Goal: Find specific page/section: Find specific page/section

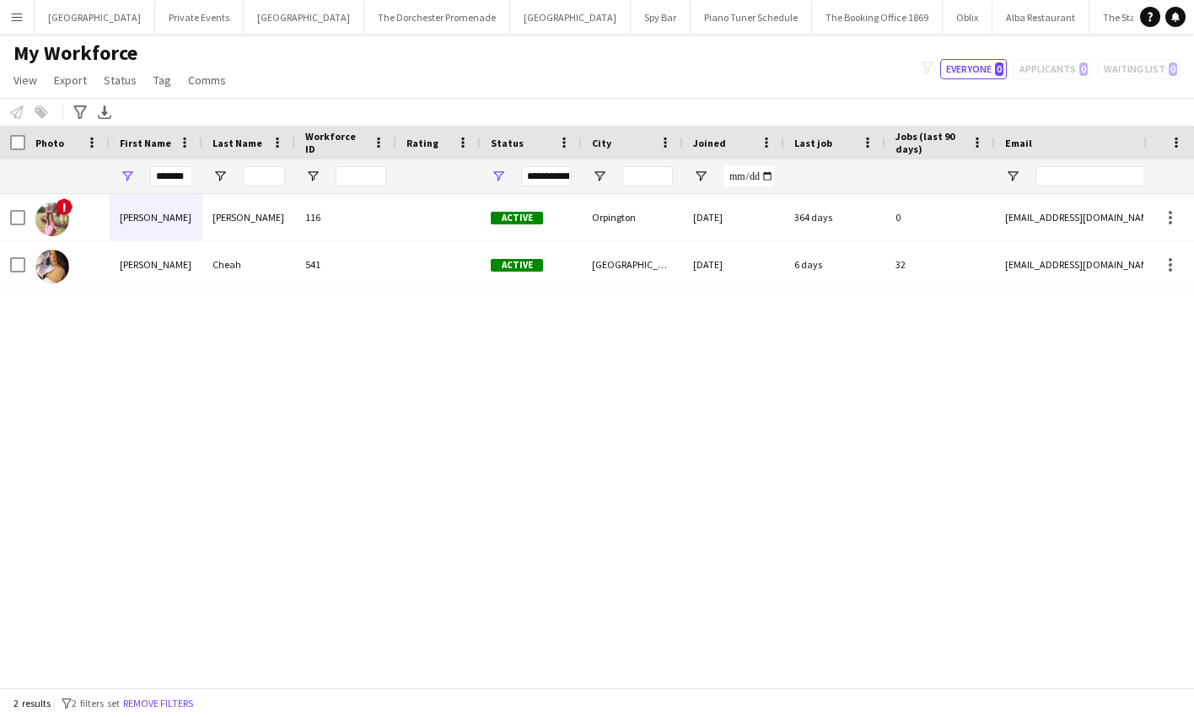
click at [23, 16] on app-icon "Menu" at bounding box center [16, 16] width 13 height 13
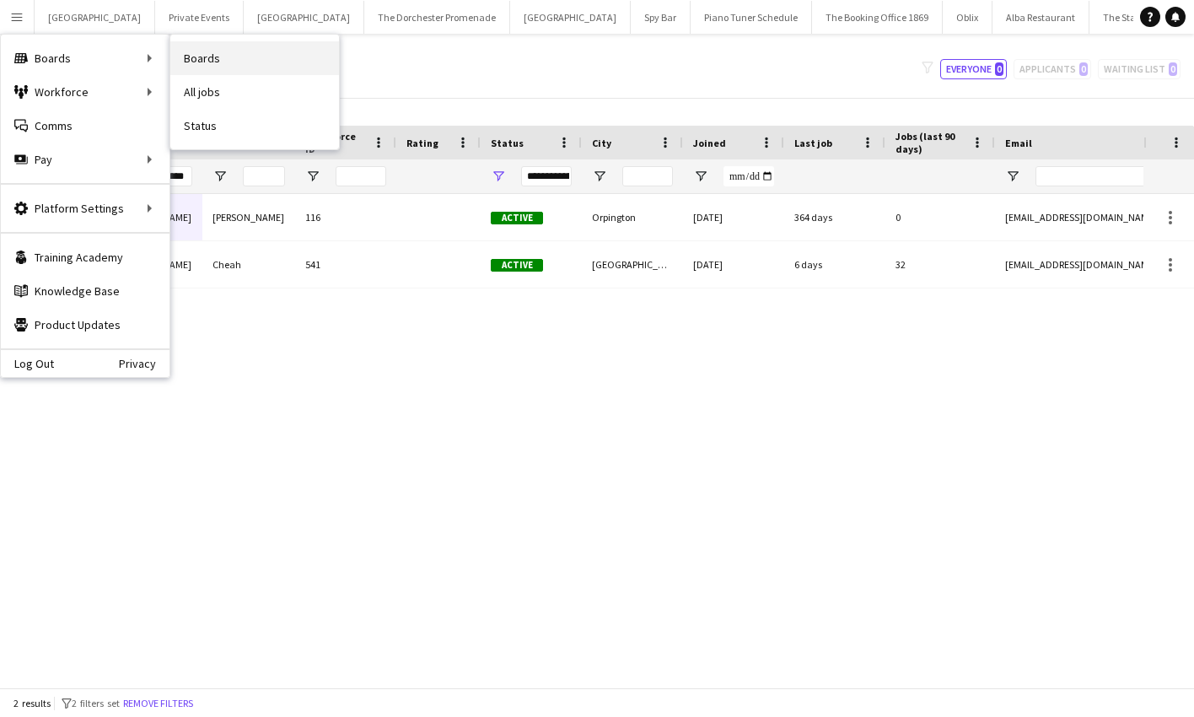
click at [193, 51] on link "Boards" at bounding box center [254, 58] width 169 height 34
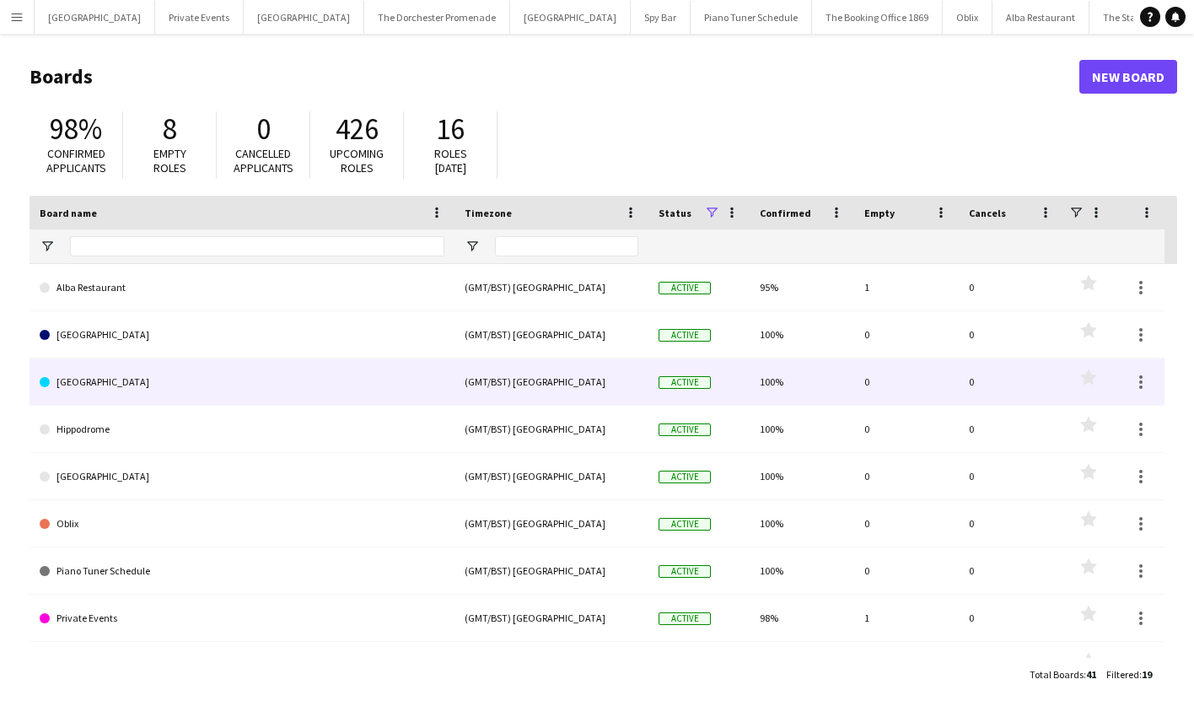
click at [195, 379] on link "[GEOGRAPHIC_DATA]" at bounding box center [242, 381] width 405 height 47
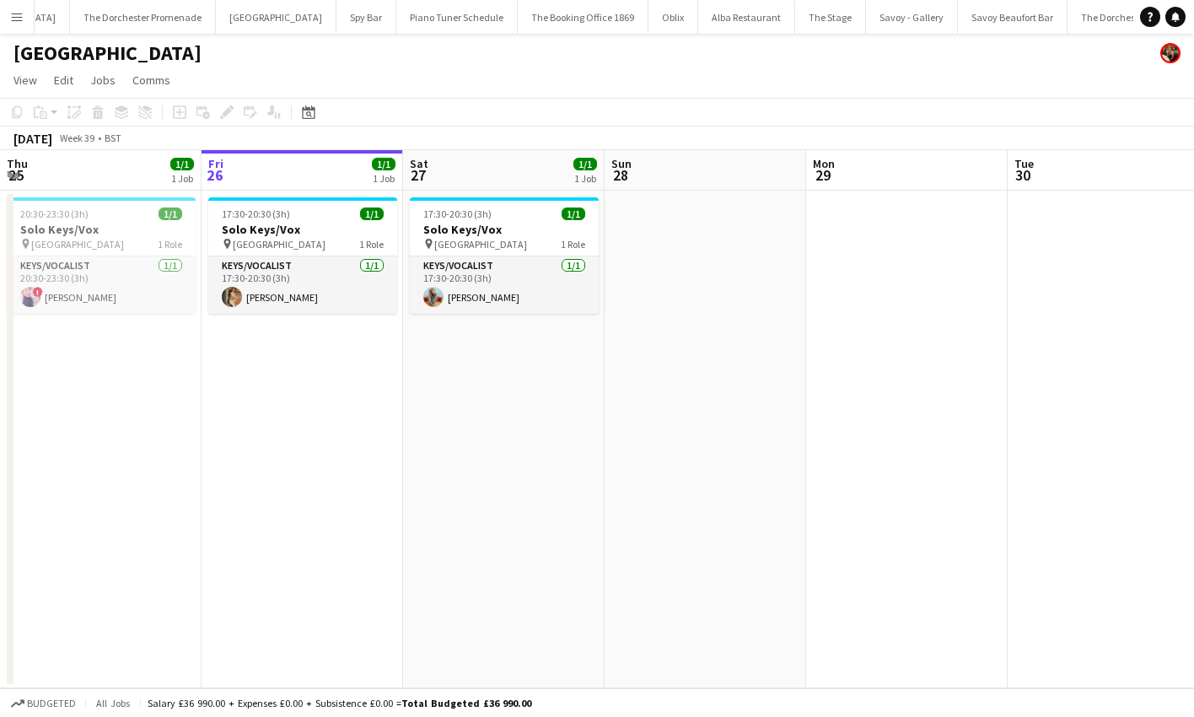
scroll to position [0, 345]
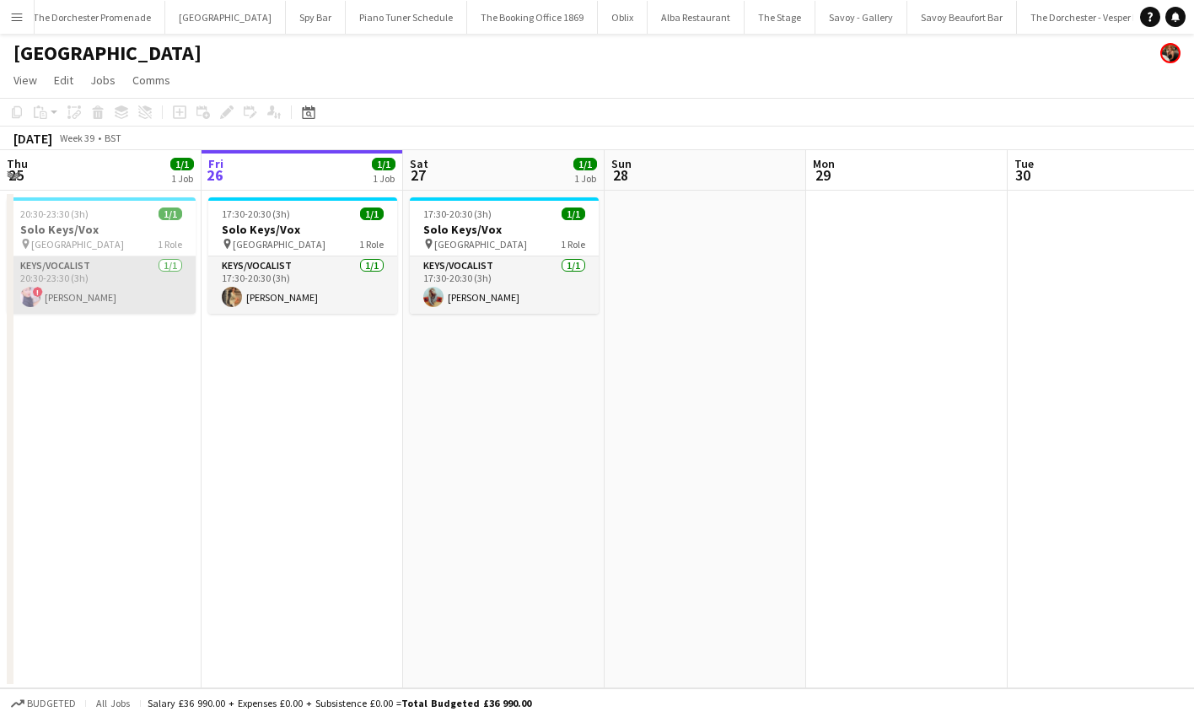
click at [105, 299] on app-card-role "Keys/Vocalist [DATE] 20:30-23:30 (3h) ! [PERSON_NAME]" at bounding box center [101, 284] width 189 height 57
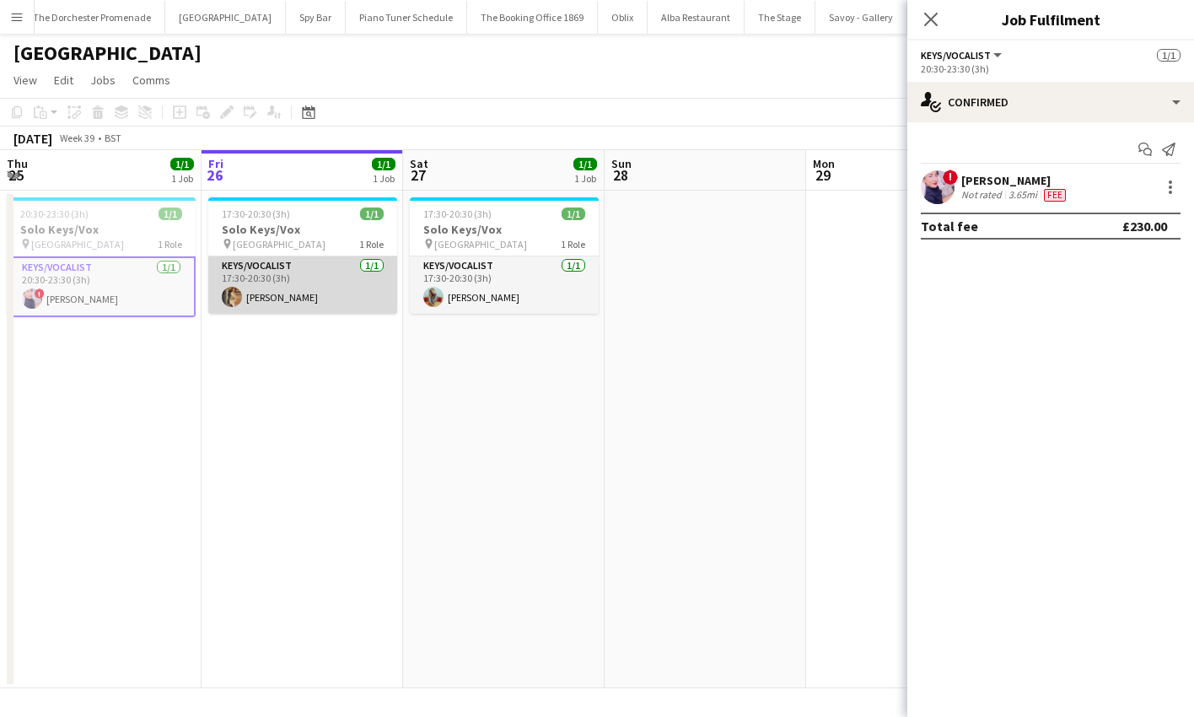
click at [336, 295] on app-card-role "Keys/Vocalist [DATE] 17:30-20:30 (3h) [PERSON_NAME]" at bounding box center [302, 284] width 189 height 57
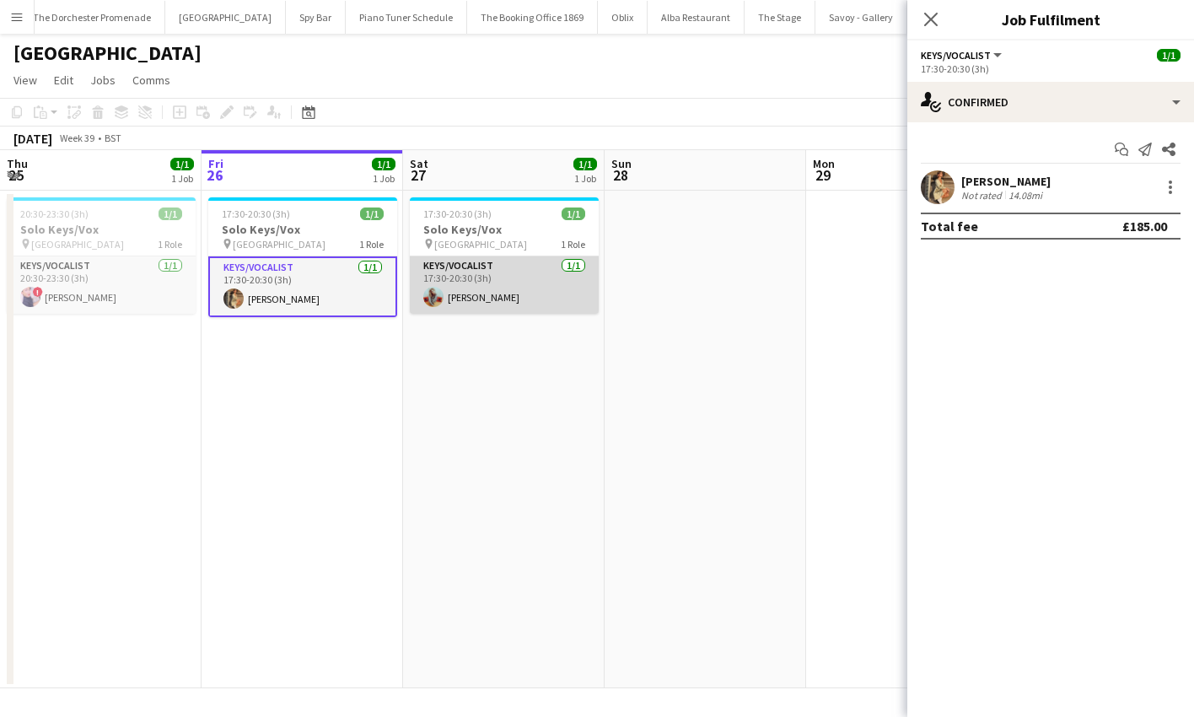
click at [488, 300] on app-card-role "Keys/Vocalist [DATE] 17:30-20:30 (3h) [PERSON_NAME]" at bounding box center [504, 284] width 189 height 57
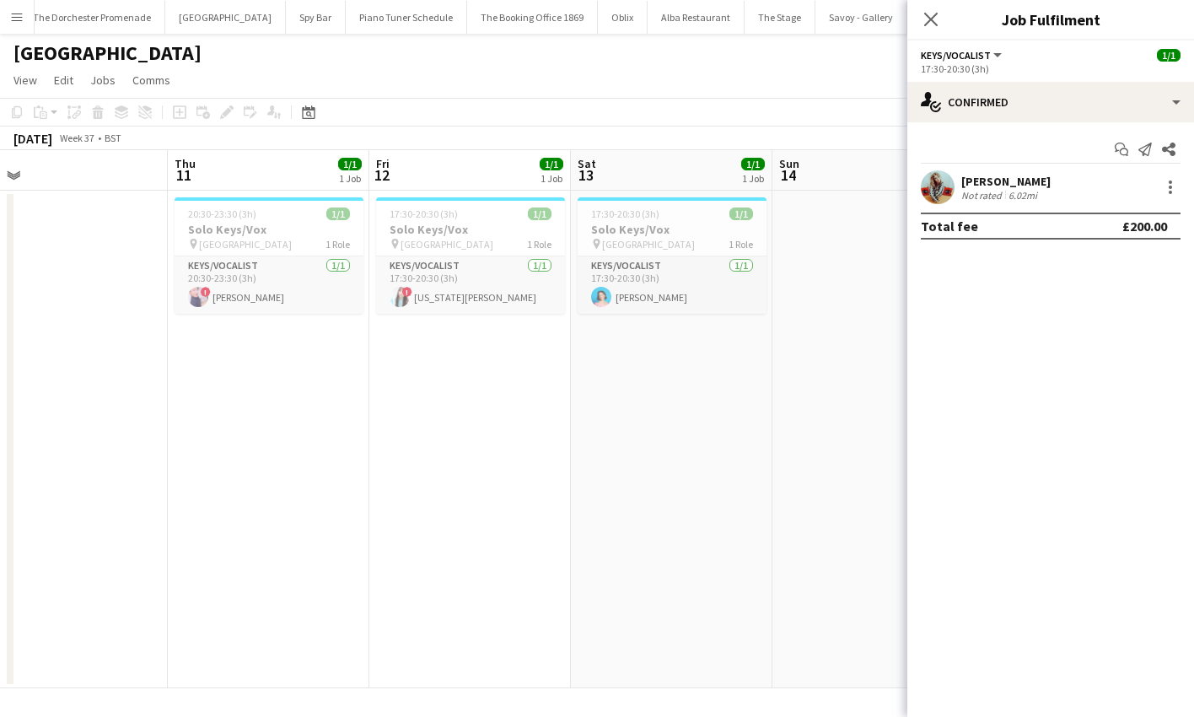
scroll to position [0, 434]
click at [316, 290] on app-card-role "Keys/Vocalist [DATE] 20:30-23:30 (3h) ! [PERSON_NAME]" at bounding box center [271, 284] width 189 height 57
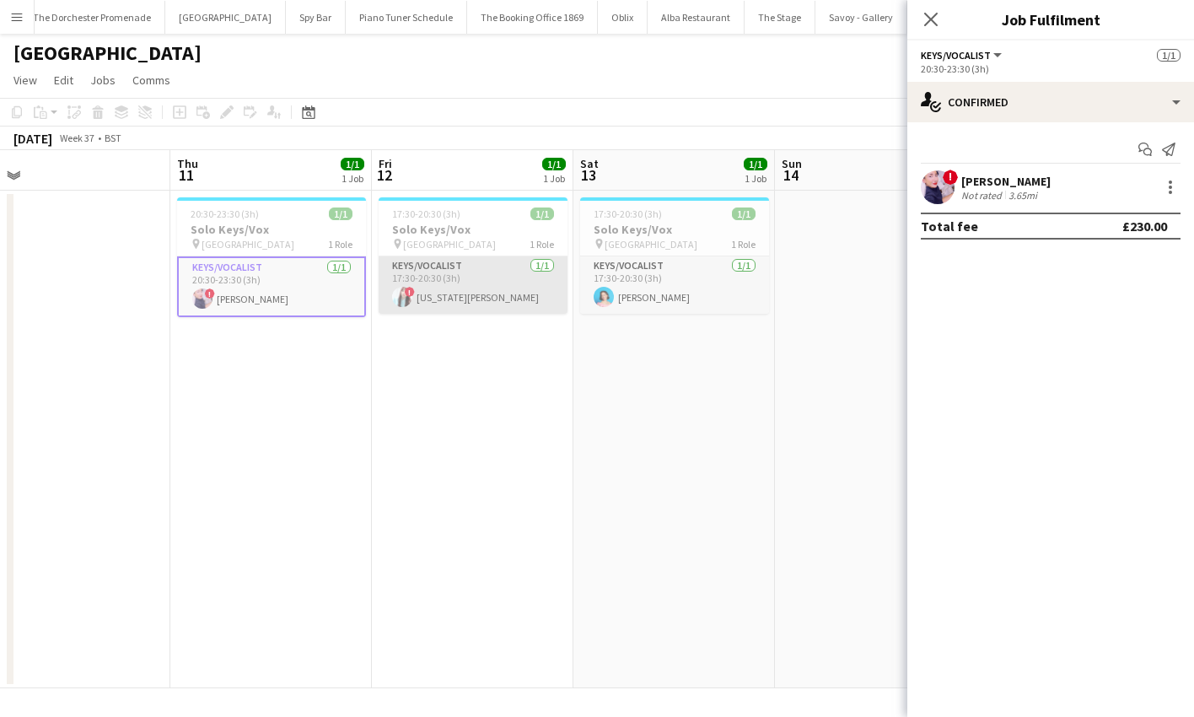
click at [436, 295] on app-card-role "Keys/Vocalist [DATE] 17:30-20:30 (3h) ! [US_STATE][PERSON_NAME]" at bounding box center [473, 284] width 189 height 57
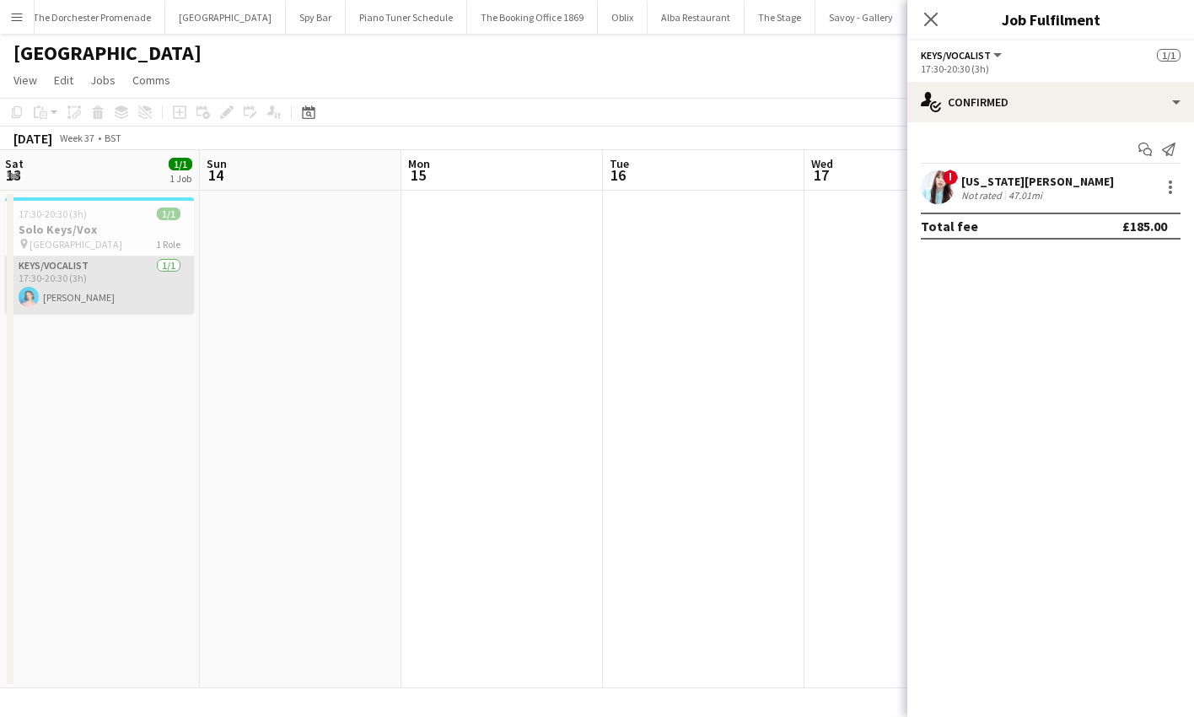
click at [156, 283] on app-card-role "Keys/Vocalist [DATE] 17:30-20:30 (3h) [PERSON_NAME]" at bounding box center [99, 284] width 189 height 57
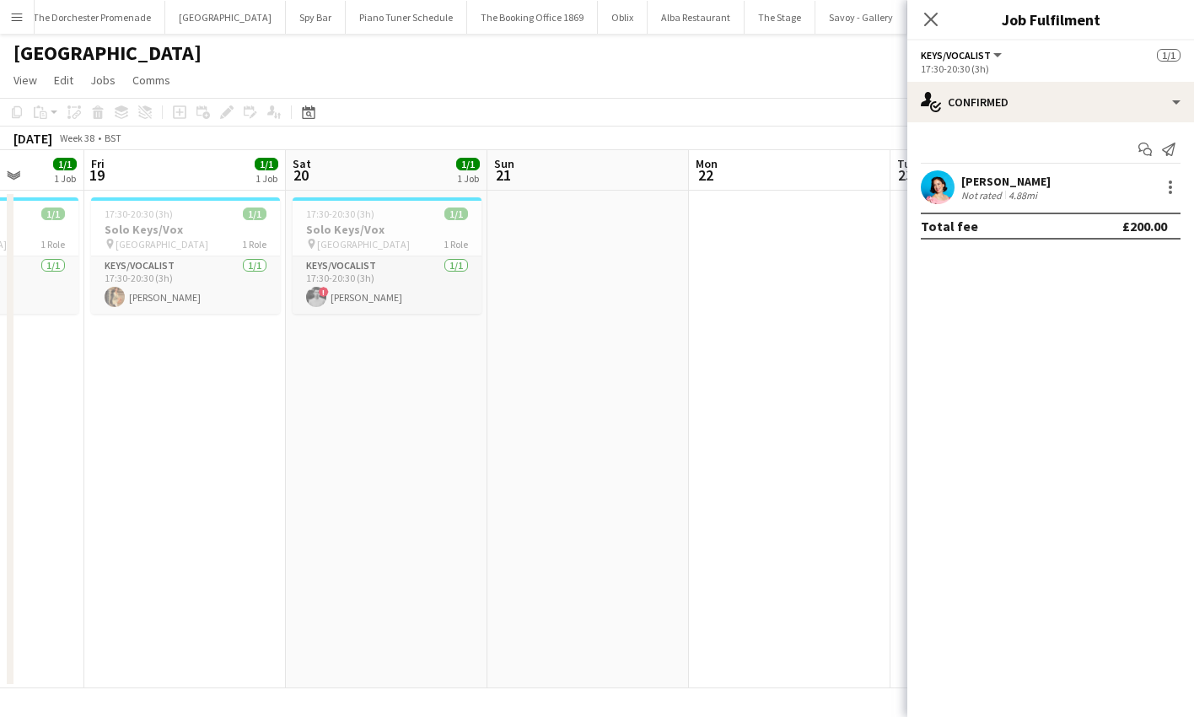
scroll to position [0, 535]
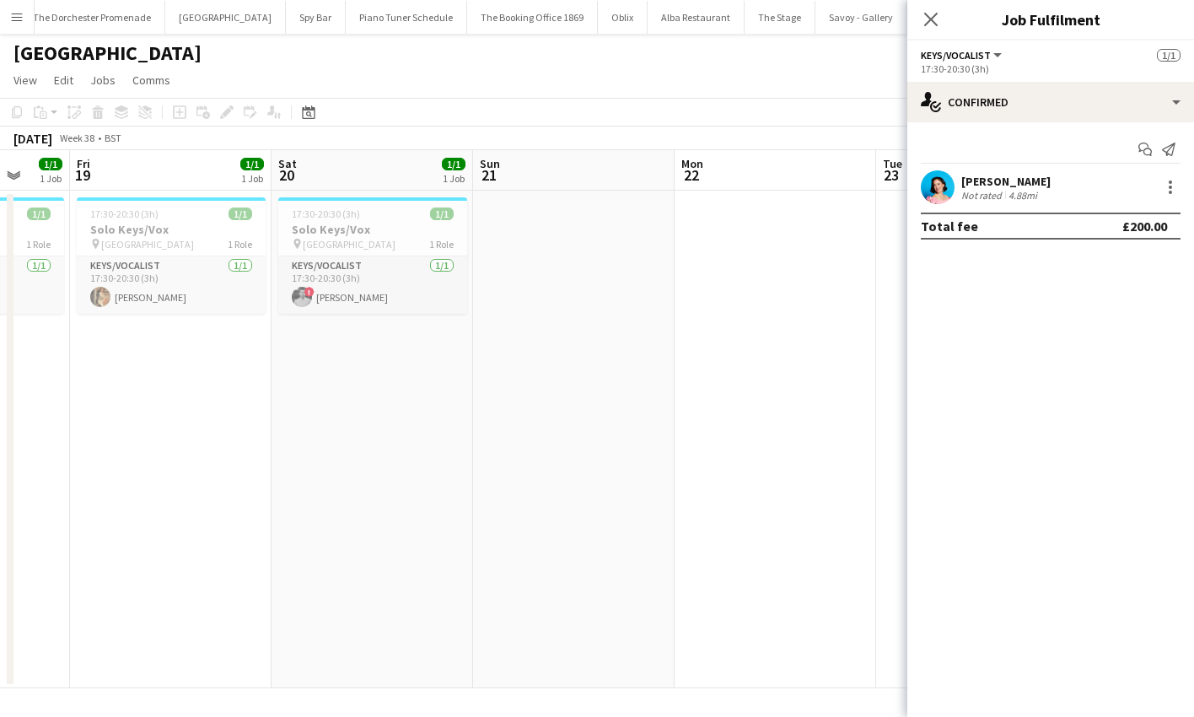
click at [164, 287] on app-card-role "Keys/Vocalist [DATE] 17:30-20:30 (3h) [PERSON_NAME]" at bounding box center [171, 284] width 189 height 57
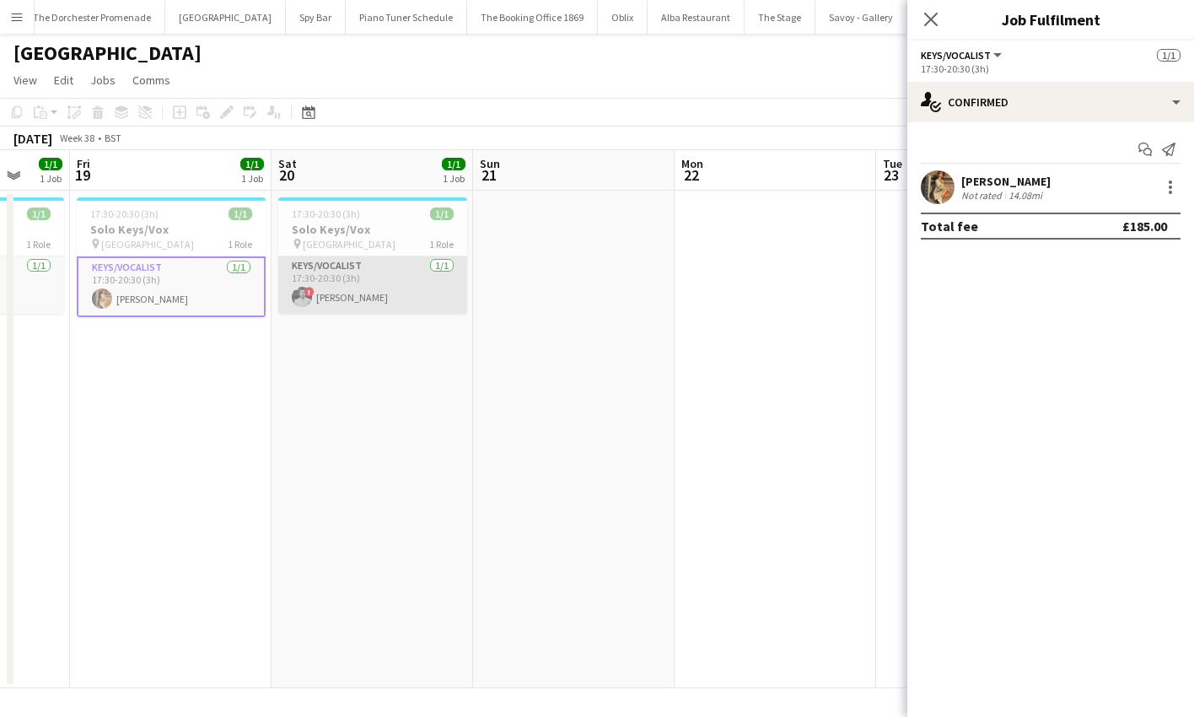
click at [324, 297] on app-card-role "Keys/Vocalist [DATE] 17:30-20:30 (3h) ! Harrison Smart" at bounding box center [372, 284] width 189 height 57
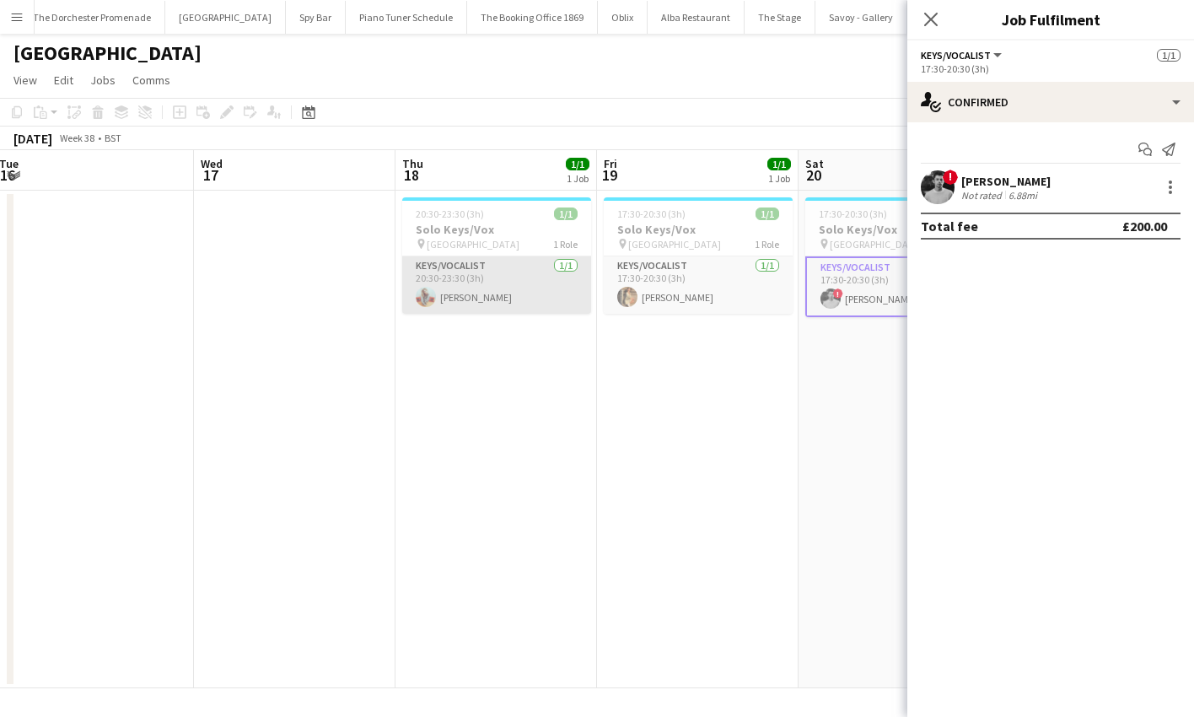
click at [412, 302] on app-card-role "Keys/Vocalist [DATE] 20:30-23:30 (3h) [PERSON_NAME]" at bounding box center [496, 284] width 189 height 57
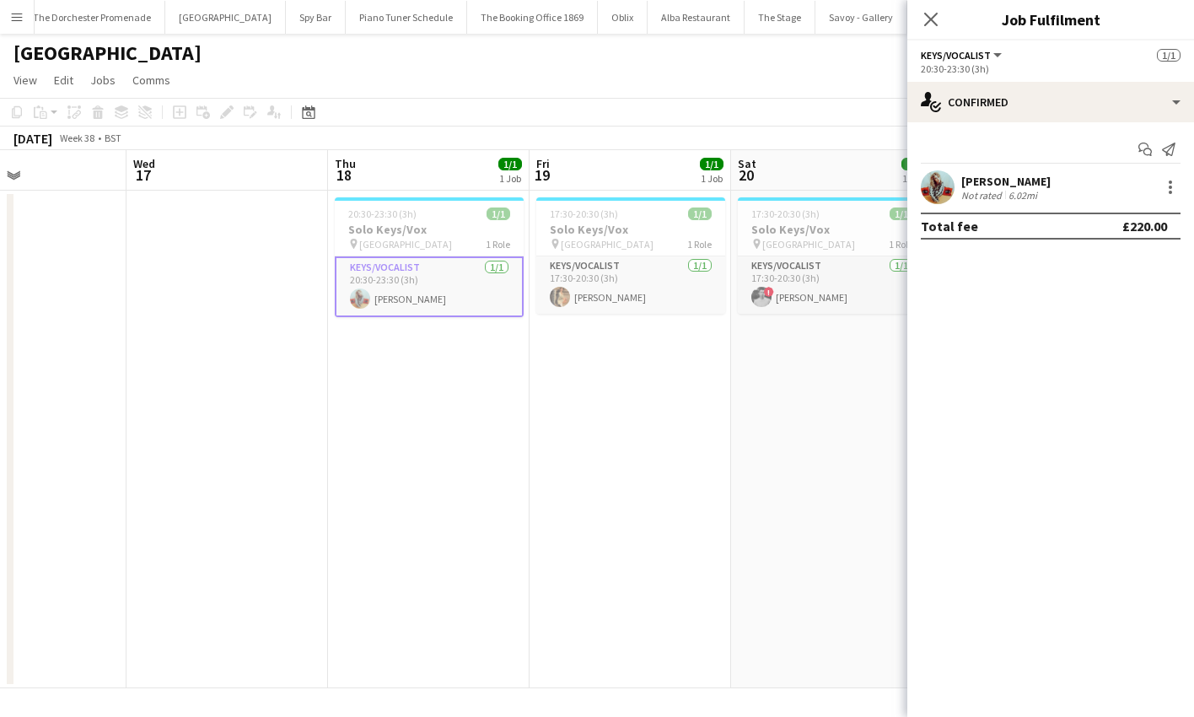
scroll to position [0, 480]
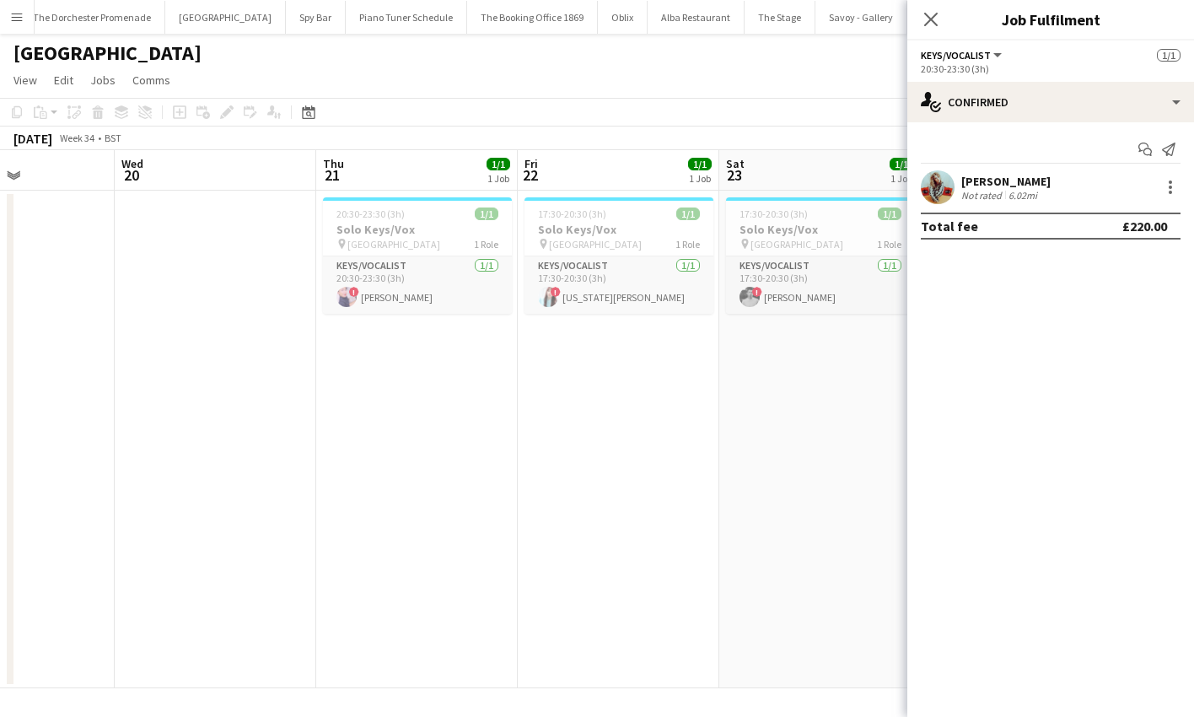
click at [412, 302] on app-card-role "Keys/Vocalist [DATE] 20:30-23:30 (3h) ! [PERSON_NAME]" at bounding box center [417, 284] width 189 height 57
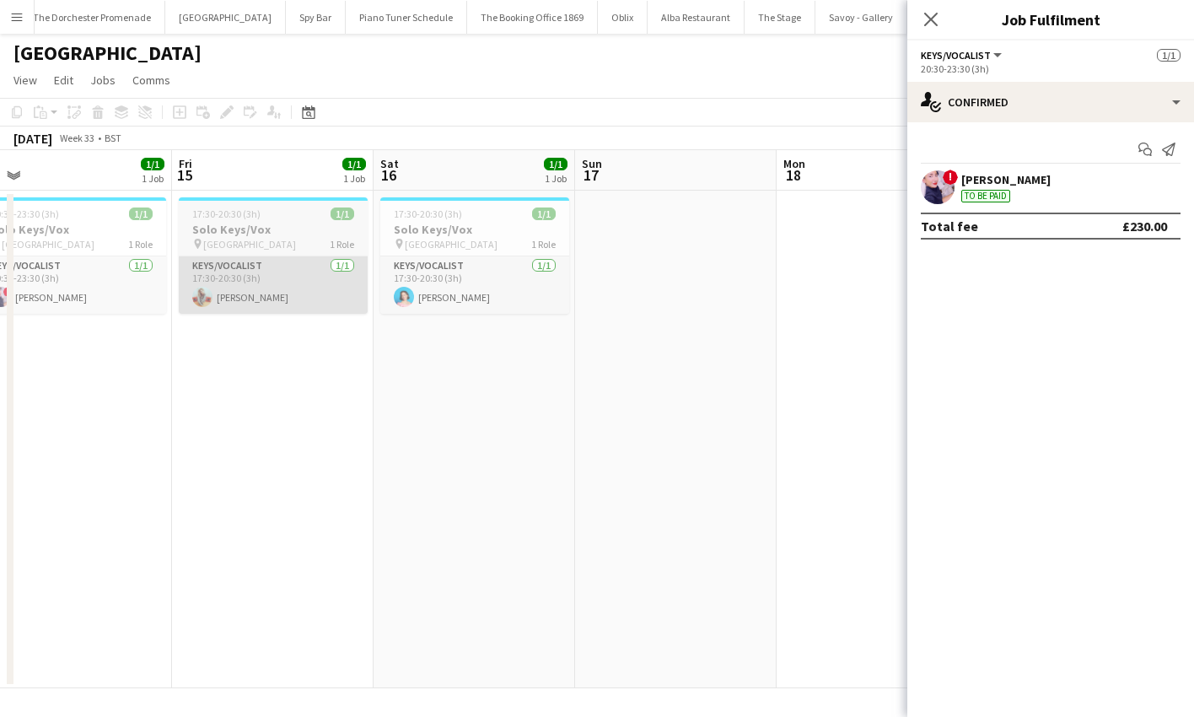
scroll to position [0, 502]
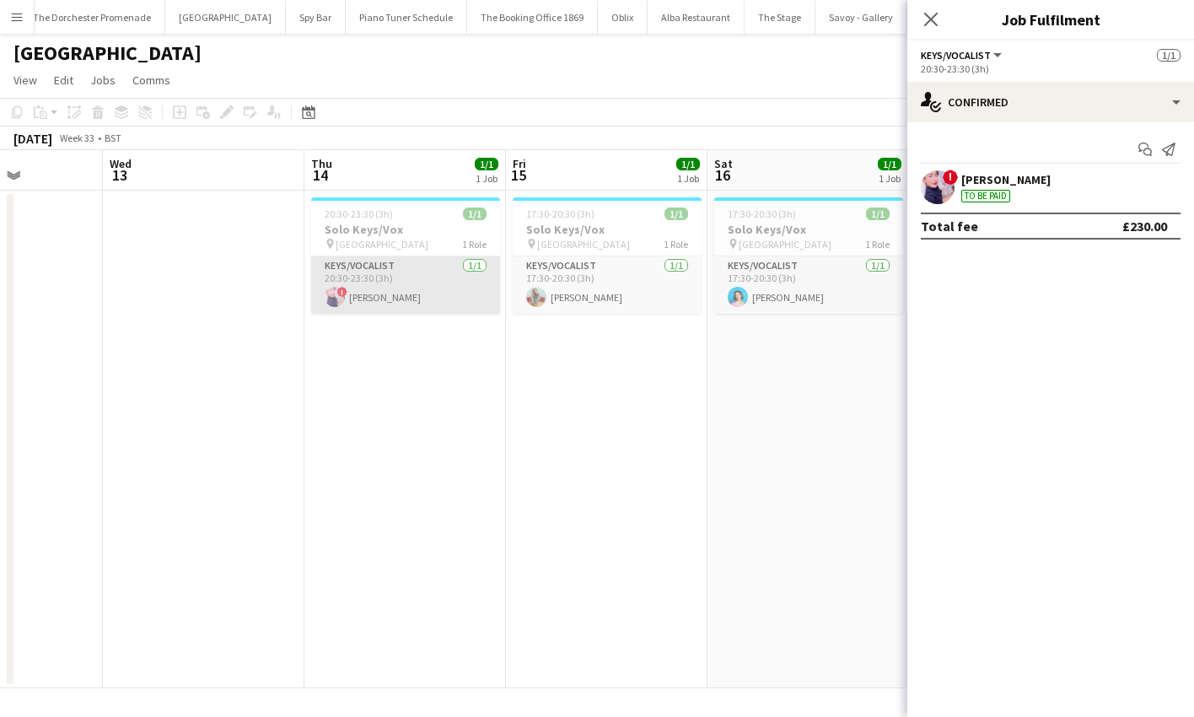
click at [454, 304] on app-card-role "Keys/Vocalist [DATE] 20:30-23:30 (3h) ! [PERSON_NAME]" at bounding box center [405, 284] width 189 height 57
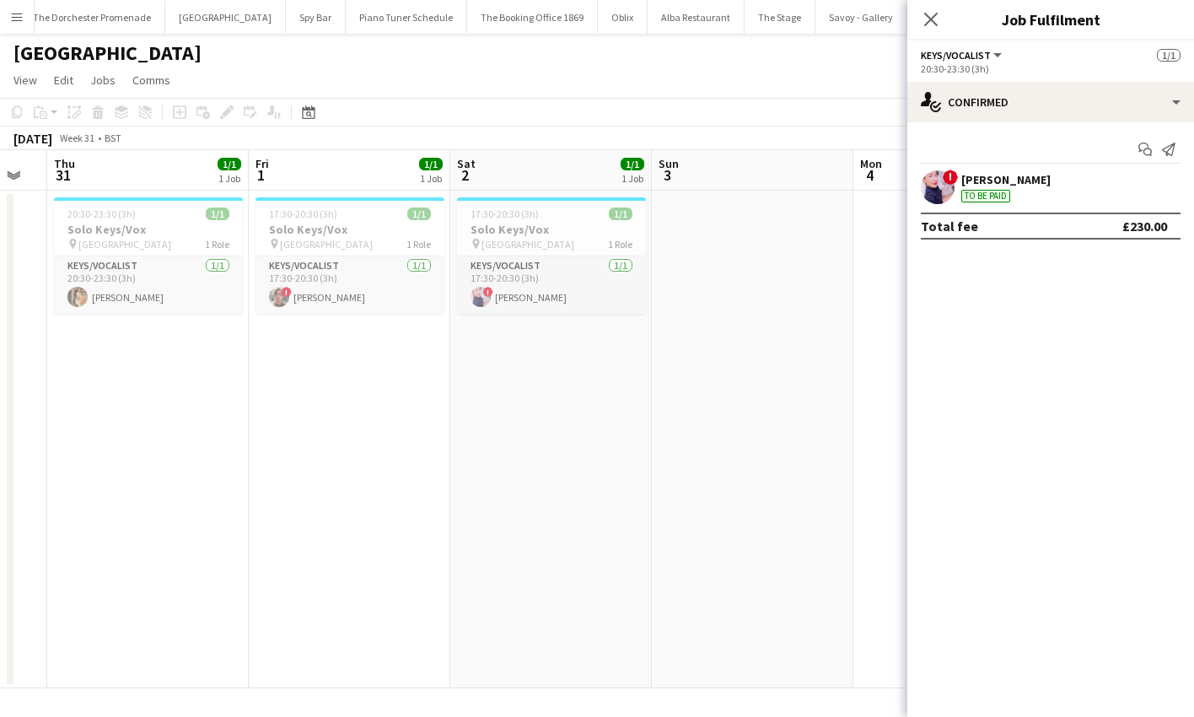
scroll to position [0, 359]
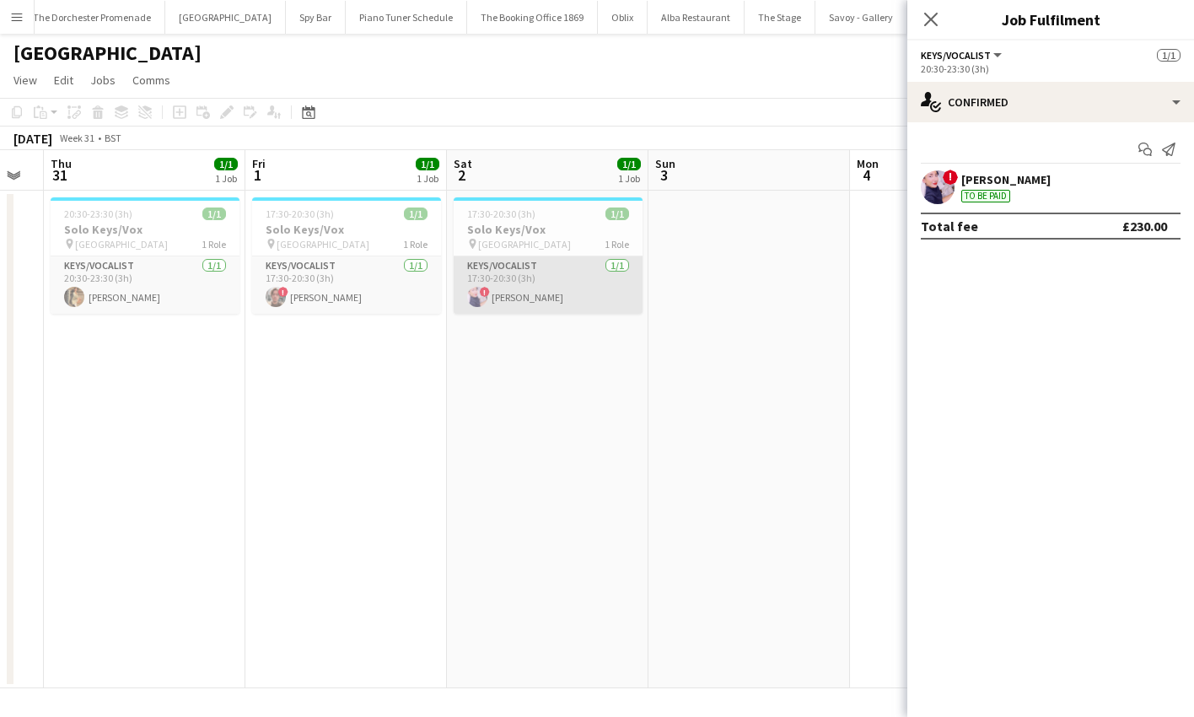
click at [481, 299] on app-user-avatar at bounding box center [477, 297] width 20 height 20
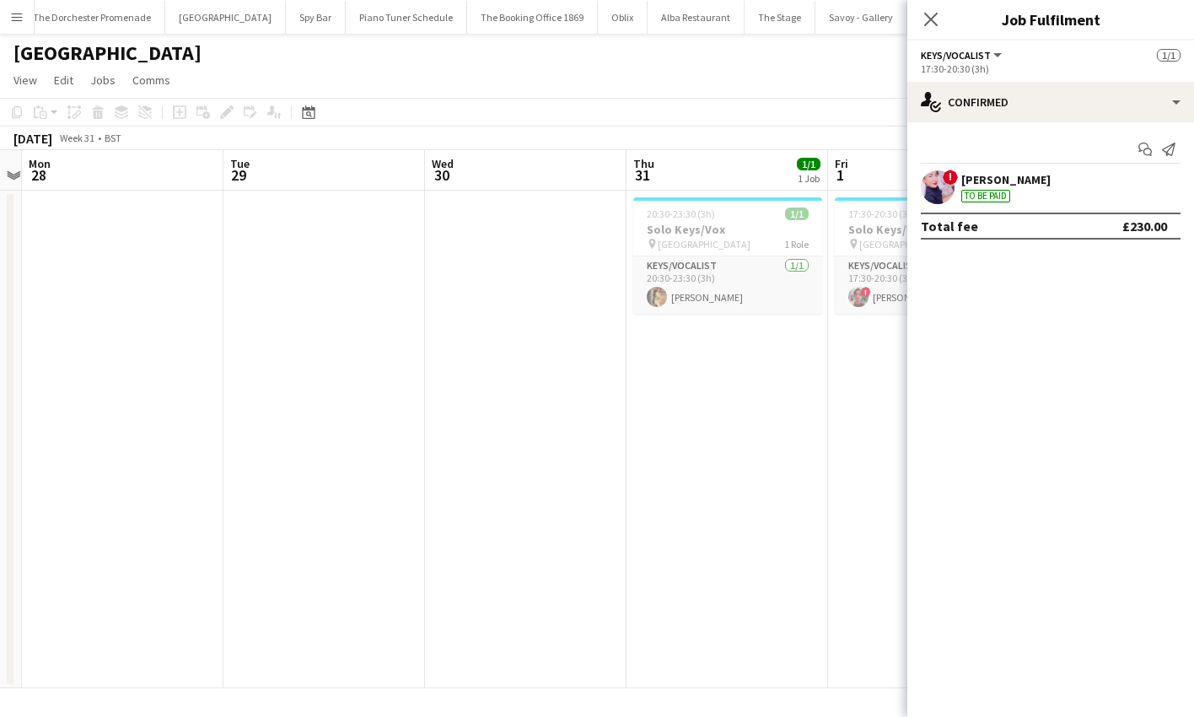
scroll to position [0, 672]
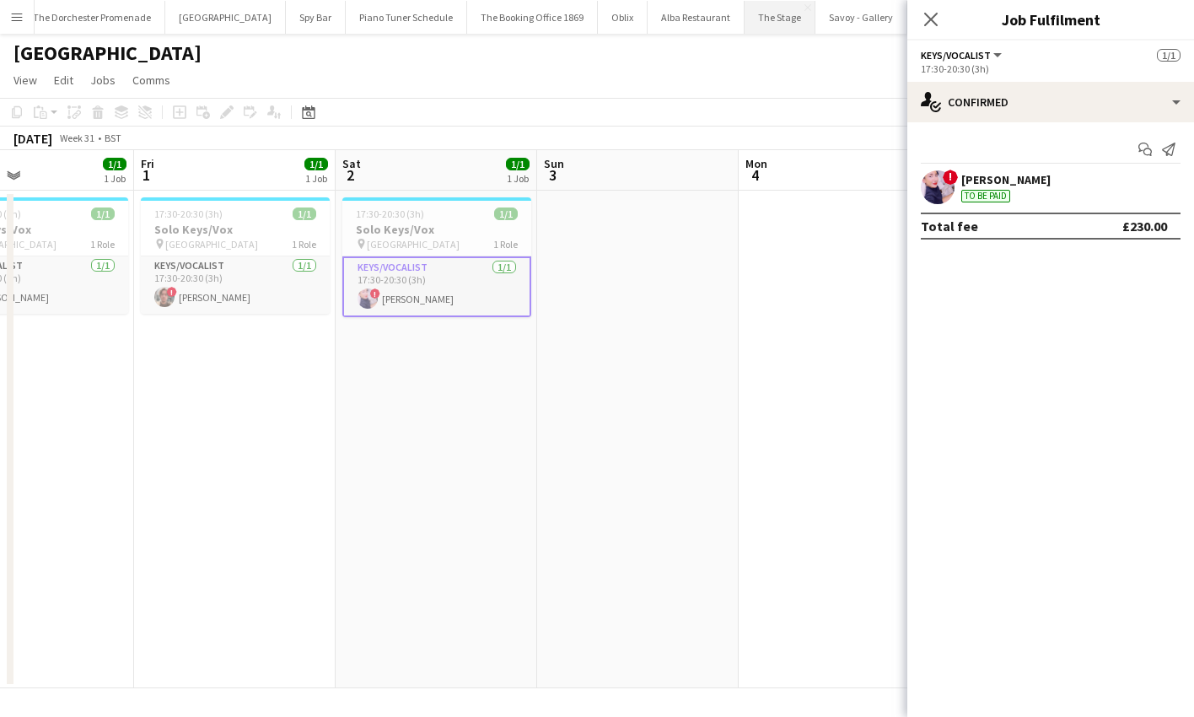
click at [745, 11] on button "The Stage Close" at bounding box center [780, 17] width 71 height 33
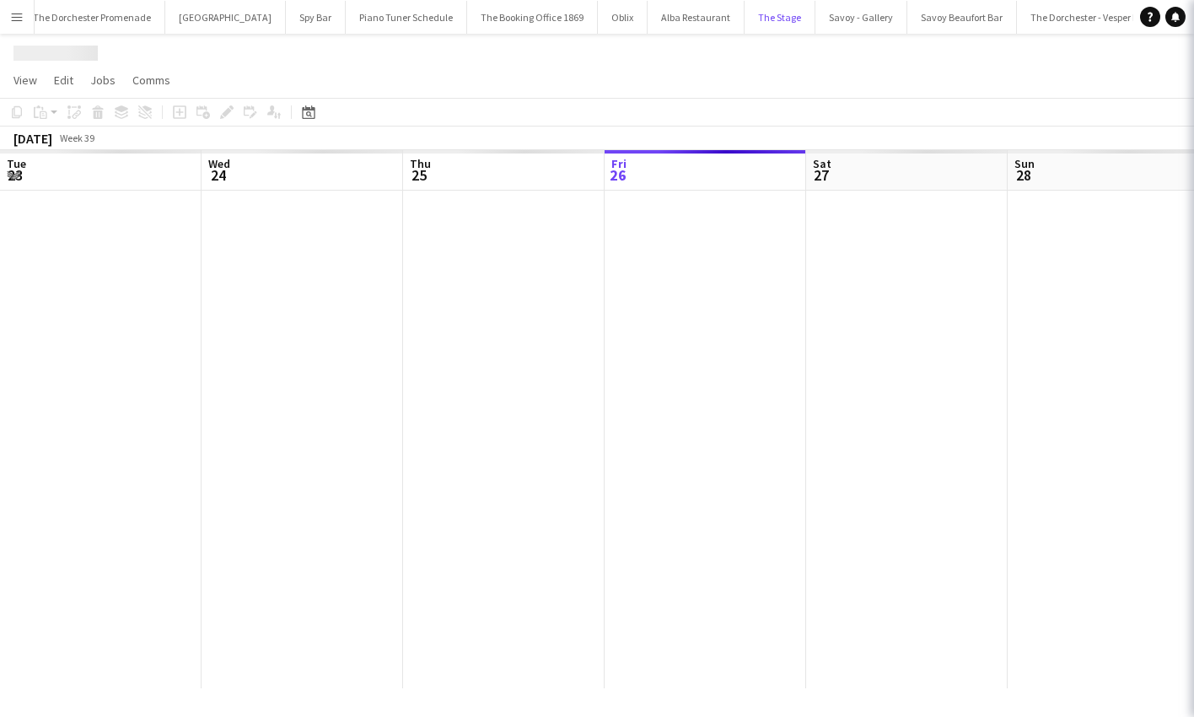
scroll to position [0, 403]
